Goal: Information Seeking & Learning: Learn about a topic

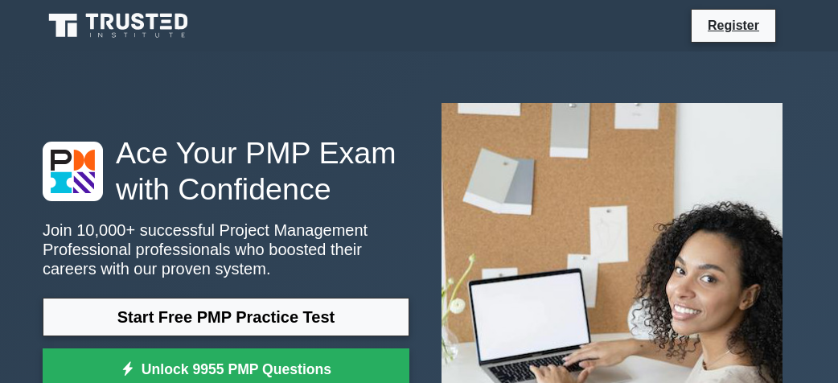
scroll to position [170, 0]
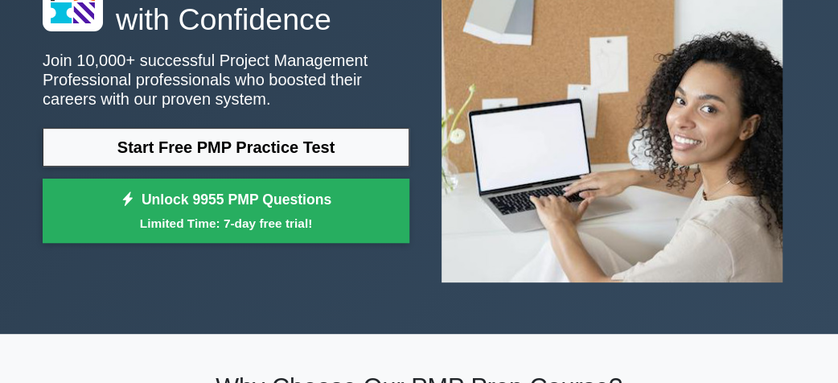
click at [262, 159] on link "Start Free PMP Practice Test" at bounding box center [226, 147] width 367 height 39
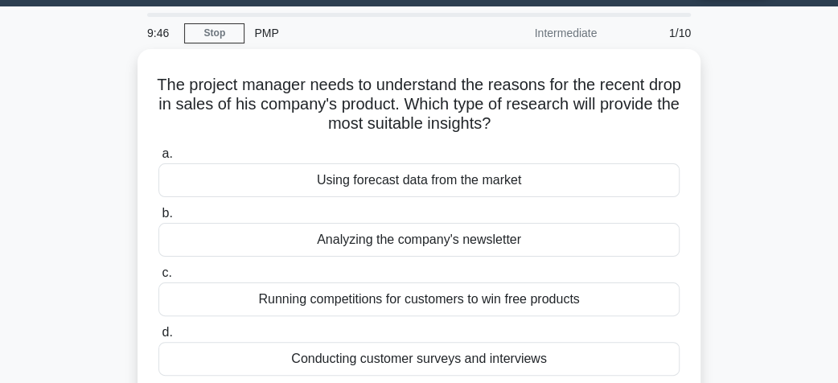
scroll to position [42, 0]
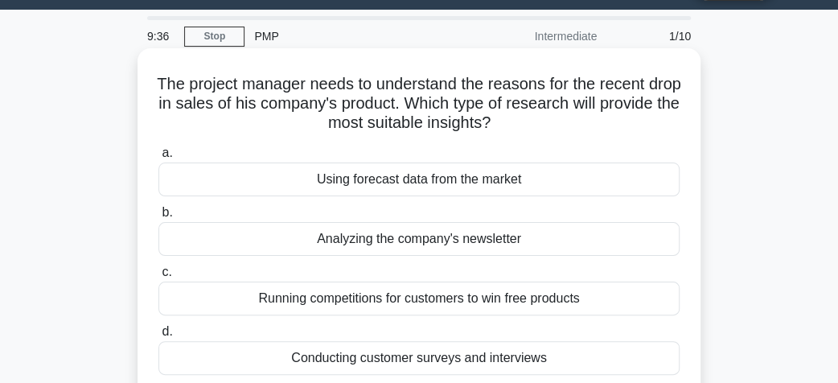
click at [298, 303] on div "Running competitions for customers to win free products" at bounding box center [418, 298] width 521 height 34
click at [158, 277] on input "c. Running competitions for customers to win free products" at bounding box center [158, 272] width 0 height 10
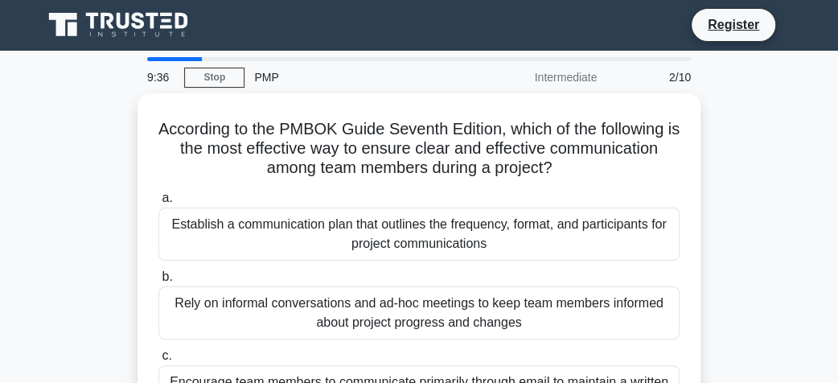
scroll to position [0, 0]
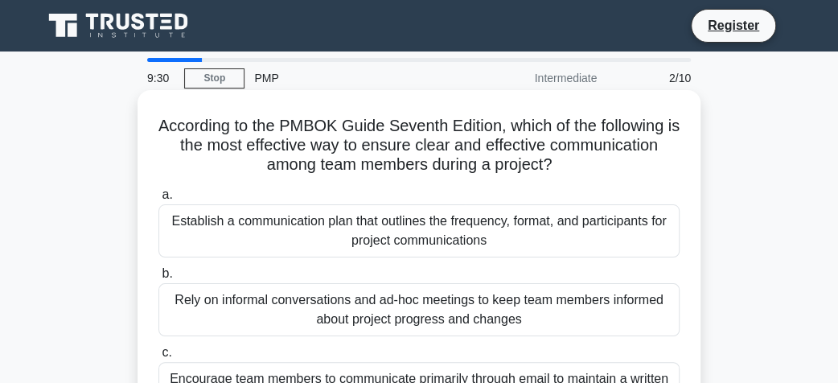
click at [308, 304] on div "Rely on informal conversations and ad-hoc meetings to keep team members informe…" at bounding box center [418, 309] width 521 height 53
click at [158, 279] on input "b. Rely on informal conversations and ad-hoc meetings to keep team members info…" at bounding box center [158, 274] width 0 height 10
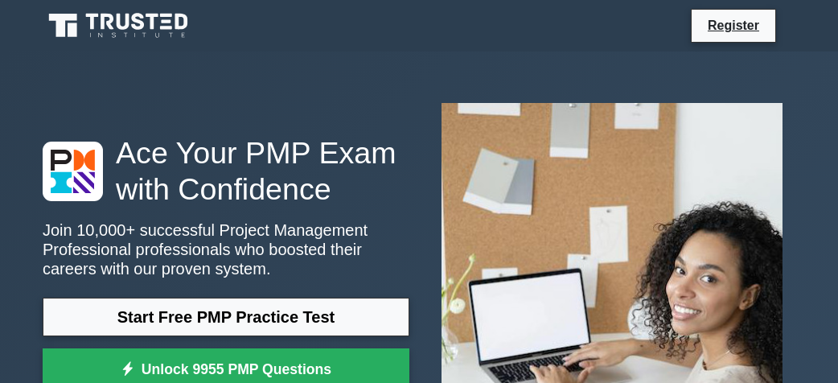
scroll to position [170, 0]
